Goal: Task Accomplishment & Management: Manage account settings

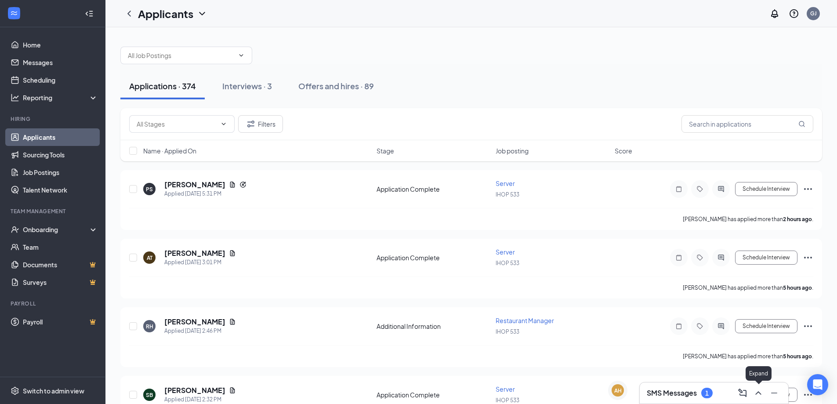
click at [753, 393] on icon "ChevronUp" at bounding box center [758, 392] width 11 height 11
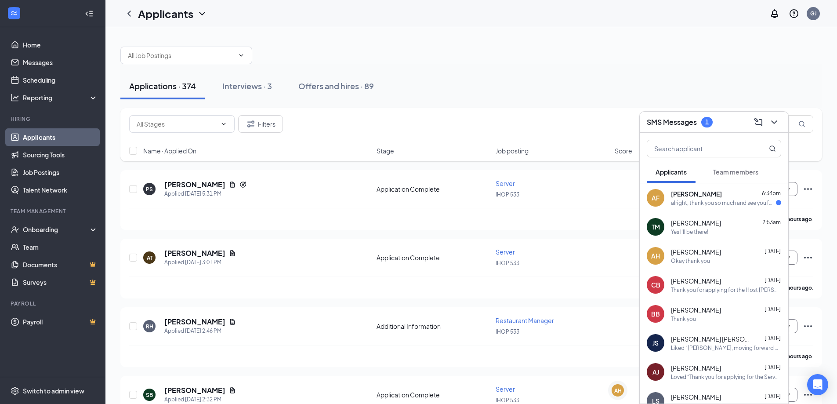
click at [723, 201] on div "alright, thank you so much and see you [DATE]" at bounding box center [723, 202] width 105 height 7
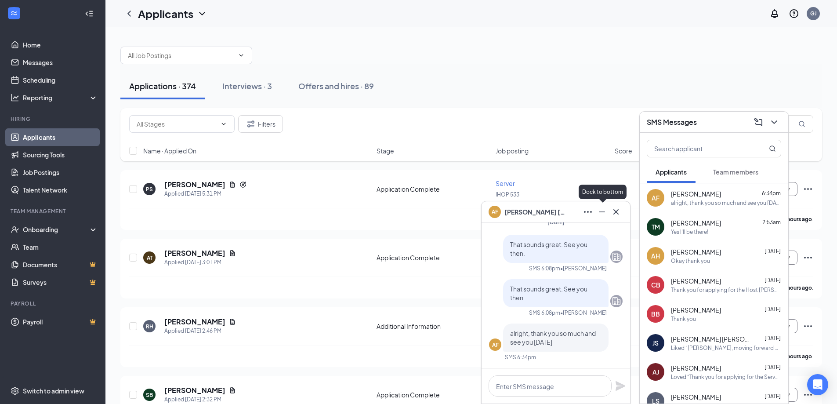
click at [603, 216] on icon "Minimize" at bounding box center [601, 211] width 11 height 11
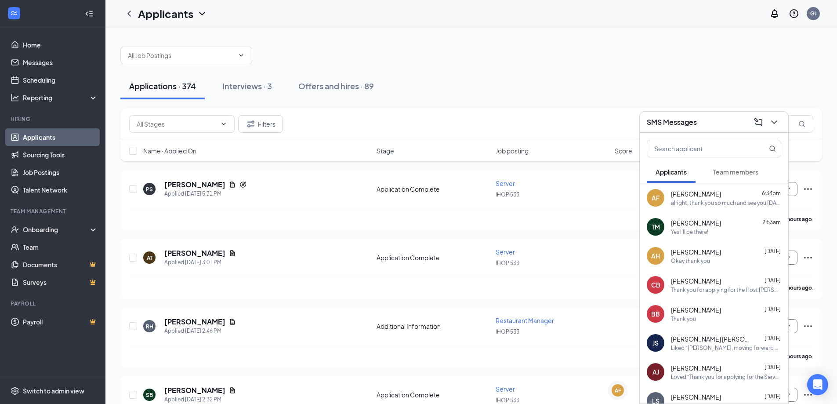
click at [664, 199] on div "AF [PERSON_NAME] 6:34pm alright, thank you so much and see you [DATE]" at bounding box center [714, 197] width 148 height 29
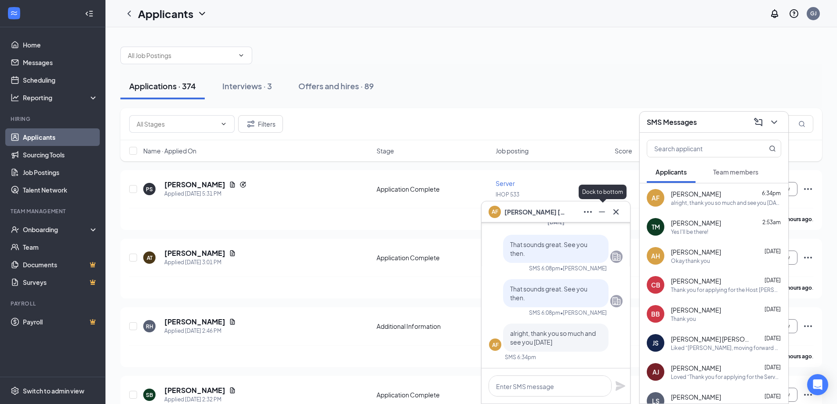
click at [605, 216] on icon "Minimize" at bounding box center [601, 211] width 11 height 11
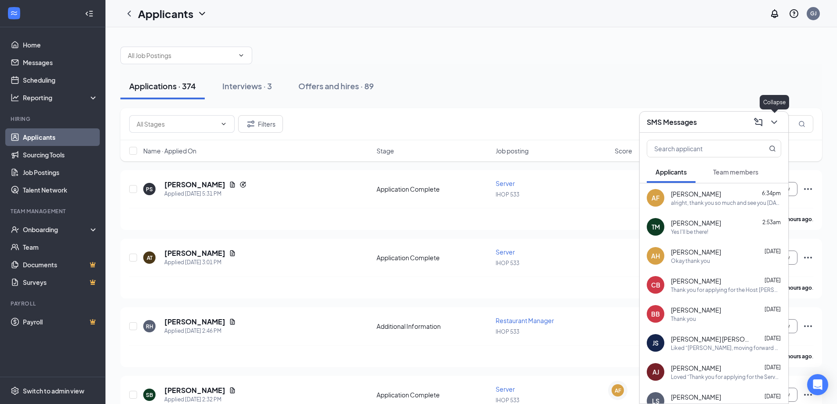
click at [777, 123] on icon "ChevronDown" at bounding box center [774, 122] width 11 height 11
